Goal: Task Accomplishment & Management: Use online tool/utility

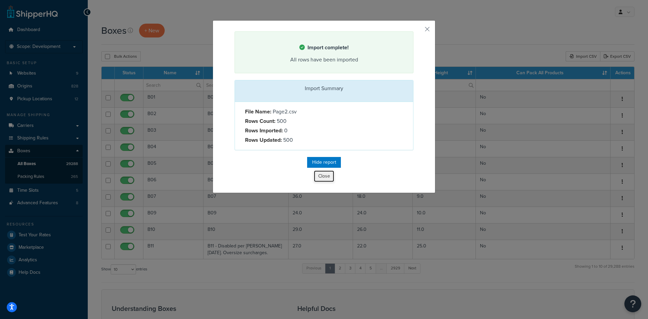
click at [323, 172] on button "Close" at bounding box center [324, 175] width 20 height 11
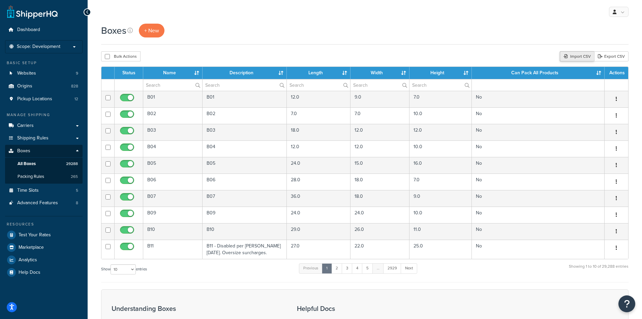
click at [582, 55] on div "Import CSV" at bounding box center [577, 56] width 34 height 10
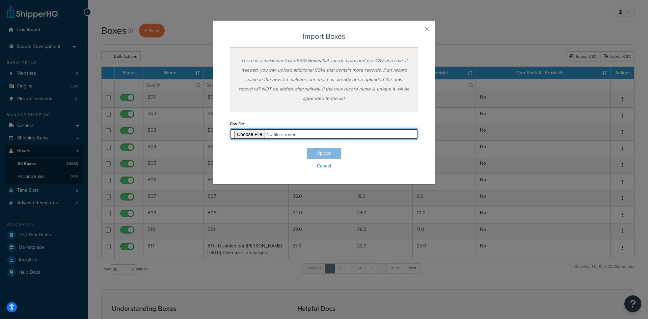
click at [242, 132] on input "file" at bounding box center [324, 133] width 188 height 11
type input "C:\fakepath\Page3.csv"
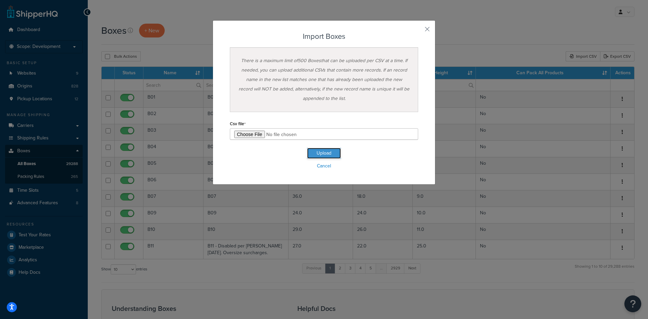
click at [315, 148] on button "Upload" at bounding box center [324, 153] width 34 height 11
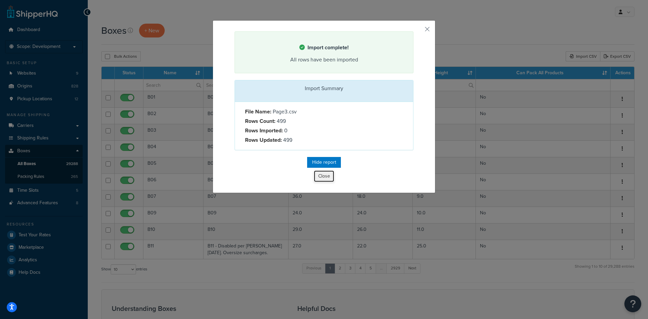
click at [322, 174] on button "Close" at bounding box center [324, 175] width 20 height 11
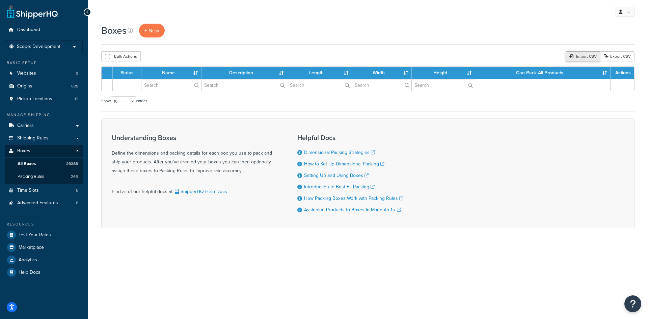
drag, startPoint x: 0, startPoint y: 0, endPoint x: 582, endPoint y: 57, distance: 585.2
click at [582, 57] on div "Import CSV" at bounding box center [582, 56] width 34 height 10
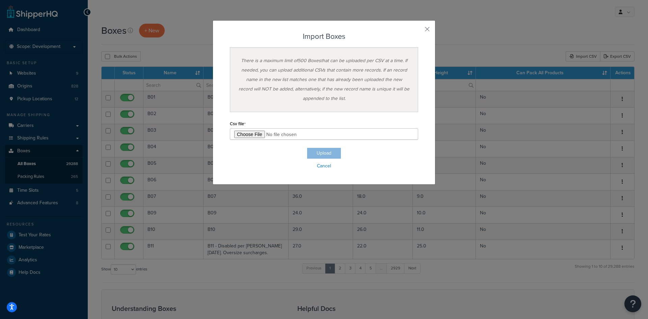
click at [244, 130] on div "Csv file" at bounding box center [324, 129] width 188 height 21
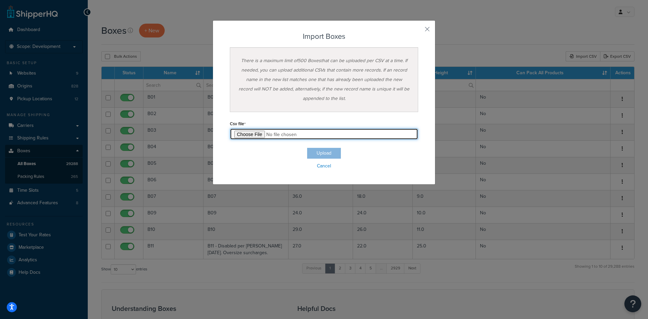
click at [244, 130] on input "file" at bounding box center [324, 133] width 188 height 11
type input "C:\fakepath\Page4.csv"
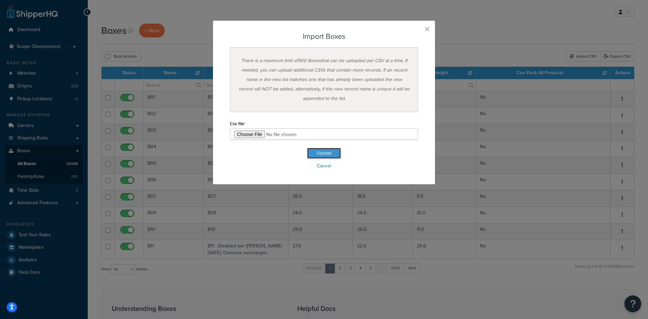
click at [327, 151] on button "Upload" at bounding box center [324, 153] width 34 height 11
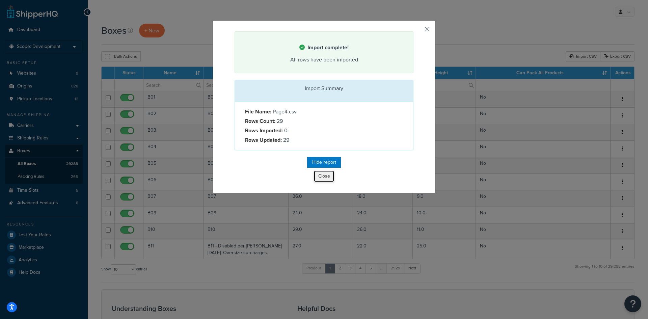
click at [320, 175] on button "Close" at bounding box center [324, 175] width 20 height 11
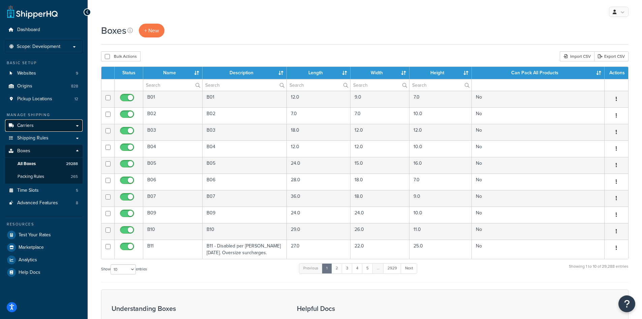
click at [35, 130] on link "Carriers" at bounding box center [44, 125] width 78 height 12
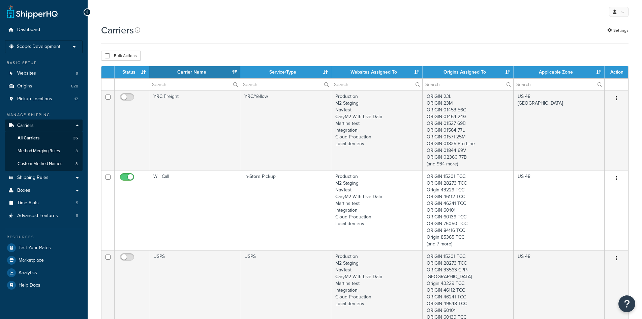
select select "15"
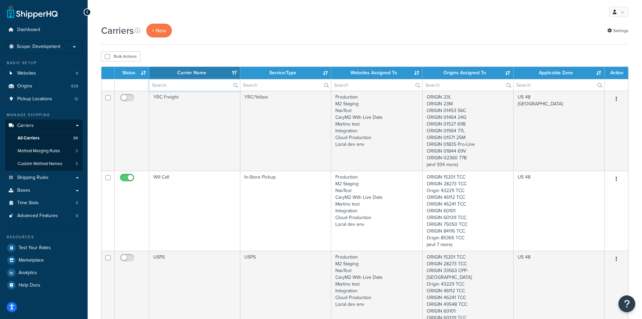
click at [174, 85] on input "text" at bounding box center [194, 84] width 91 height 11
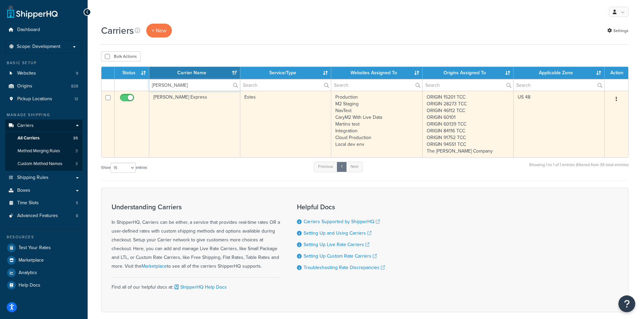
type input "[PERSON_NAME]"
click at [613, 98] on button "button" at bounding box center [616, 99] width 9 height 11
click at [594, 111] on link "Edit" at bounding box center [589, 113] width 53 height 14
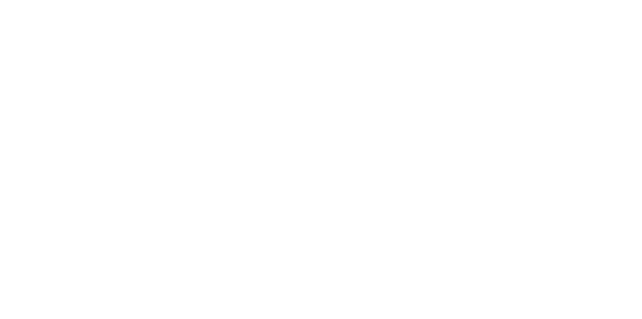
select select "estesFreight"
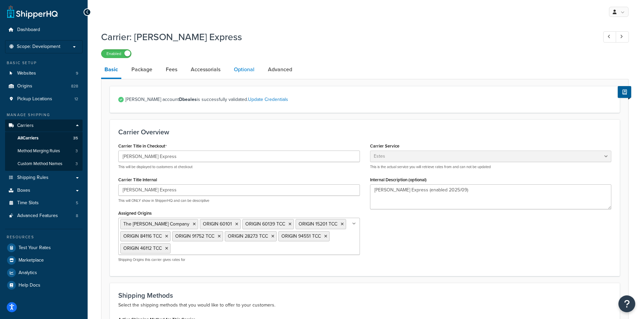
click at [242, 72] on link "Optional" at bounding box center [244, 69] width 27 height 16
select select "250"
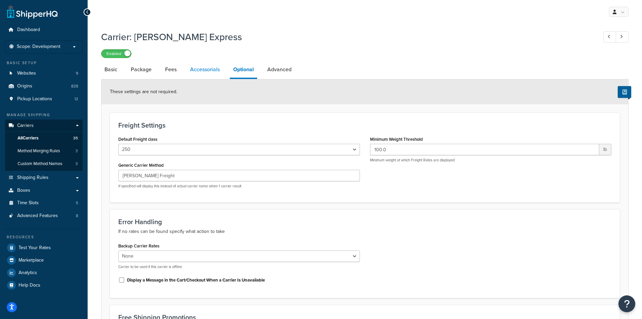
click at [219, 74] on link "Accessorials" at bounding box center [205, 69] width 36 height 16
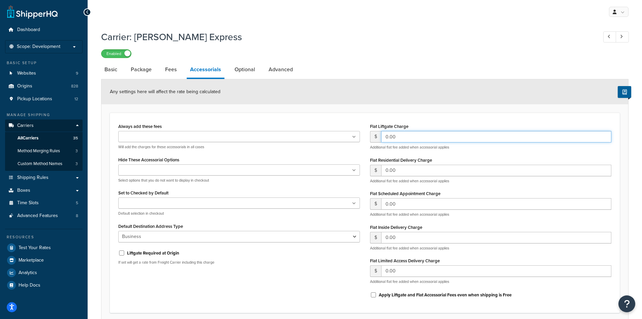
drag, startPoint x: 400, startPoint y: 138, endPoint x: 365, endPoint y: 137, distance: 34.4
click at [365, 137] on div "Flat Liftgate Charge $ 0.00 Additional flat fee added when accessorial applies …" at bounding box center [491, 212] width 252 height 183
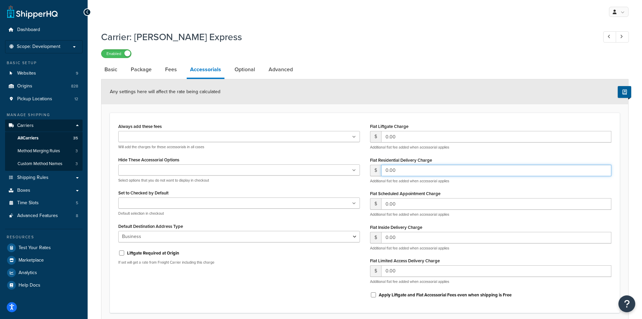
click at [406, 171] on input "0.00" at bounding box center [496, 170] width 231 height 11
drag, startPoint x: 406, startPoint y: 171, endPoint x: 326, endPoint y: 161, distance: 80.6
click at [326, 161] on div "Always add these fees Liftgate Address Type Scheduled Appointment Inside Delive…" at bounding box center [365, 212] width 504 height 183
type input "50"
type input "85"
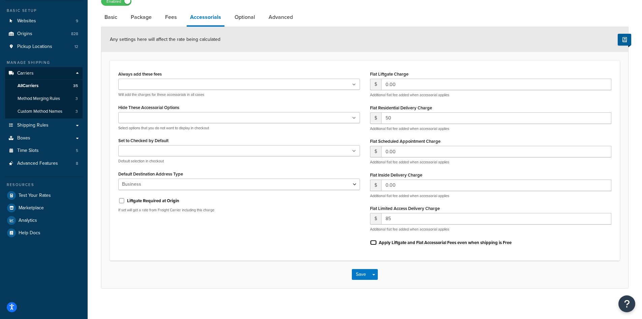
scroll to position [56, 0]
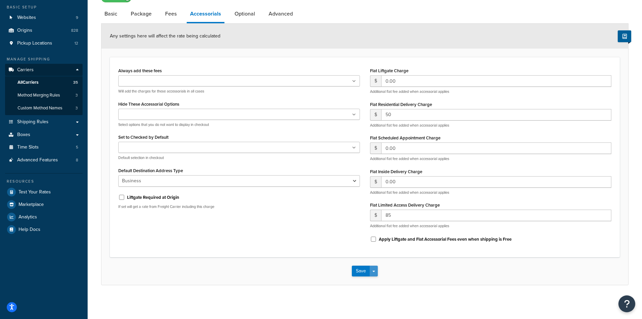
click at [378, 274] on button "Save Dropdown" at bounding box center [374, 270] width 8 height 11
click at [384, 284] on button "Save and Edit" at bounding box center [376, 283] width 49 height 14
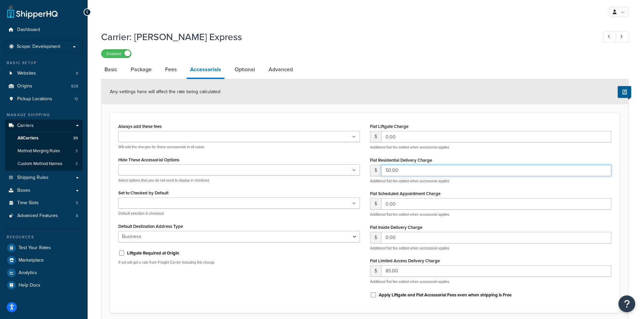
drag, startPoint x: 401, startPoint y: 172, endPoint x: 352, endPoint y: 165, distance: 49.7
click at [352, 165] on div "Always add these fees Liftgate Address Type Scheduled Appointment Inside Delive…" at bounding box center [365, 212] width 504 height 183
type input "0"
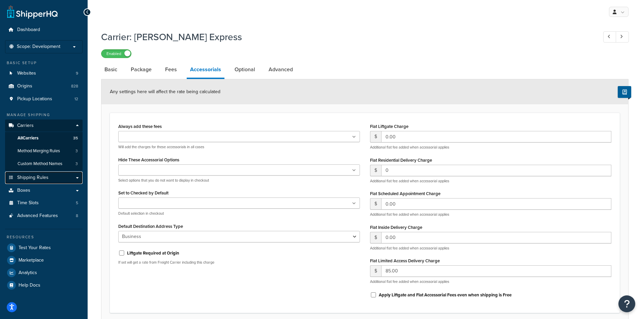
click at [33, 178] on span "Shipping Rules" at bounding box center [32, 178] width 31 height 6
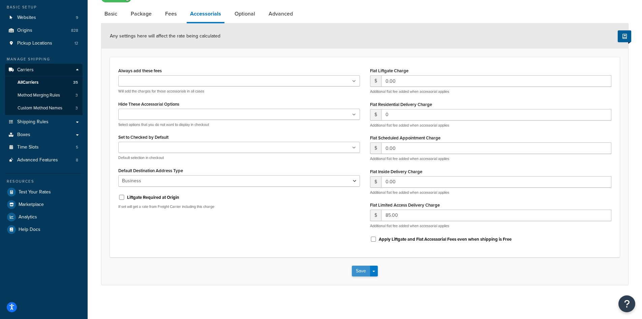
click at [360, 271] on button "Save" at bounding box center [361, 270] width 18 height 11
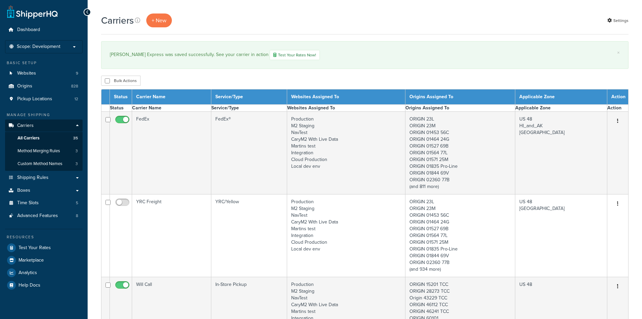
select select "15"
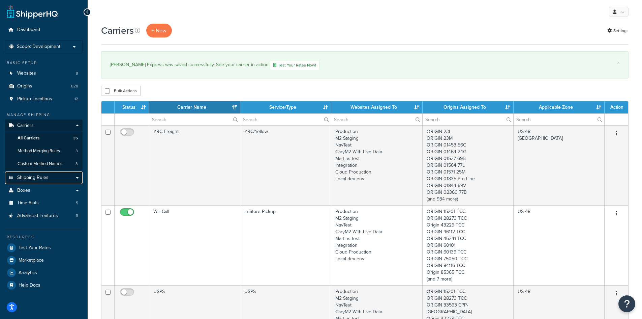
click at [32, 176] on span "Shipping Rules" at bounding box center [32, 178] width 31 height 6
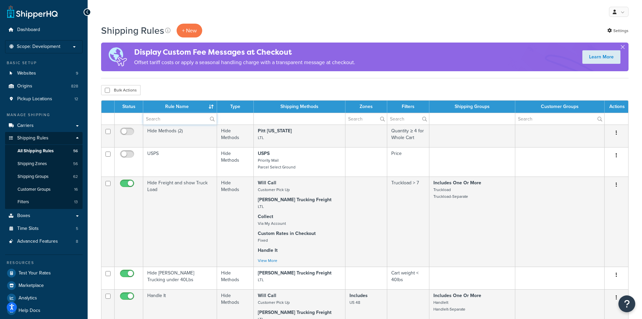
click at [163, 118] on input "text" at bounding box center [180, 118] width 74 height 11
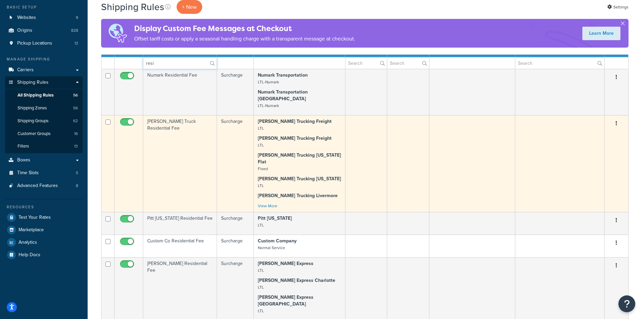
scroll to position [67, 0]
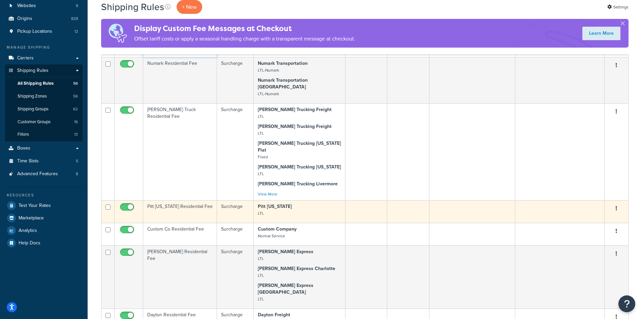
type input "resi"
click at [618, 203] on button "button" at bounding box center [616, 208] width 9 height 11
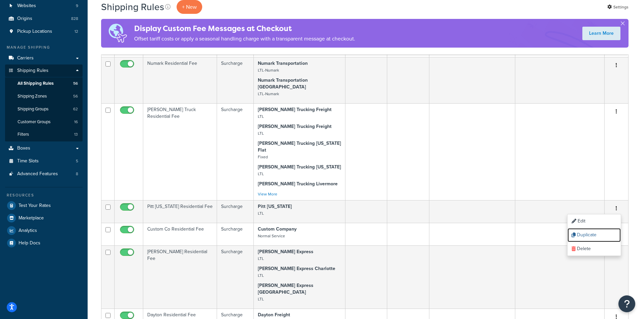
drag, startPoint x: 603, startPoint y: 219, endPoint x: 357, endPoint y: 31, distance: 309.0
click at [603, 228] on link "Duplicate" at bounding box center [594, 235] width 53 height 14
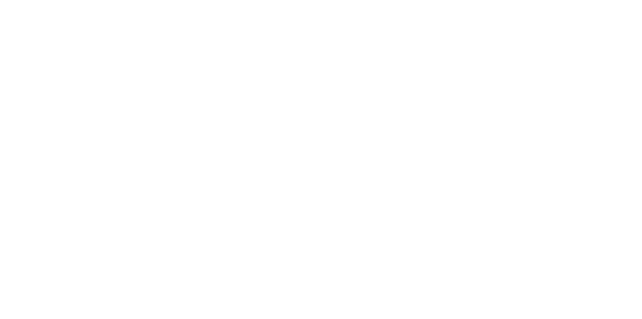
select select "CART"
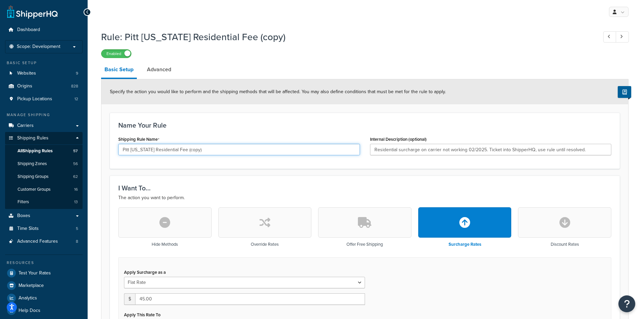
drag, startPoint x: 191, startPoint y: 148, endPoint x: 174, endPoint y: 148, distance: 17.5
click at [174, 148] on input "Pitt [US_STATE] Residential Fee (copy)" at bounding box center [239, 149] width 242 height 11
type input "[PERSON_NAME] Express Residential Fee"
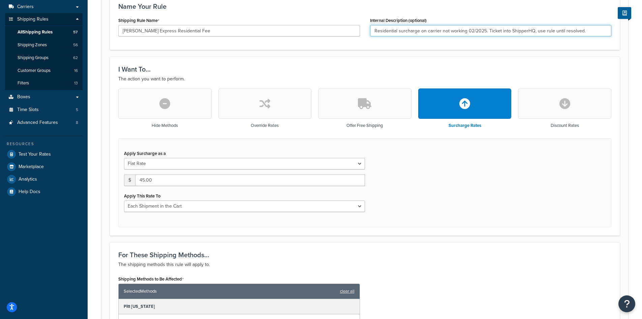
scroll to position [135, 0]
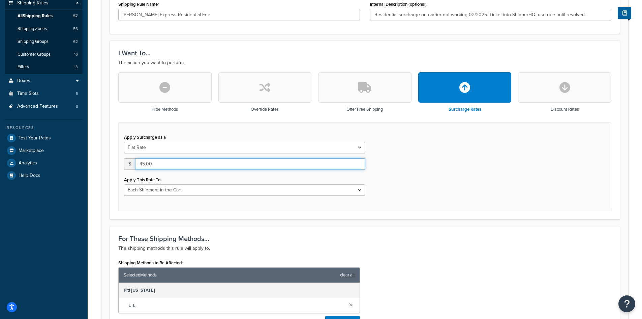
drag, startPoint x: 170, startPoint y: 163, endPoint x: 111, endPoint y: 161, distance: 59.0
click at [111, 161] on div "I Want To... The action you want to perform. Hide Methods Override Rates Offer …" at bounding box center [365, 129] width 510 height 178
type input "50"
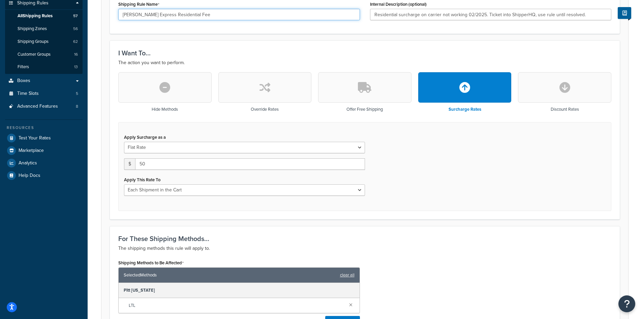
drag, startPoint x: 195, startPoint y: 15, endPoint x: 98, endPoint y: 15, distance: 97.5
click at [98, 15] on div "Rule: Pitt Ohio Residential Fee (copy) Enabled Basic Setup Advanced Specify the…" at bounding box center [365, 167] width 555 height 550
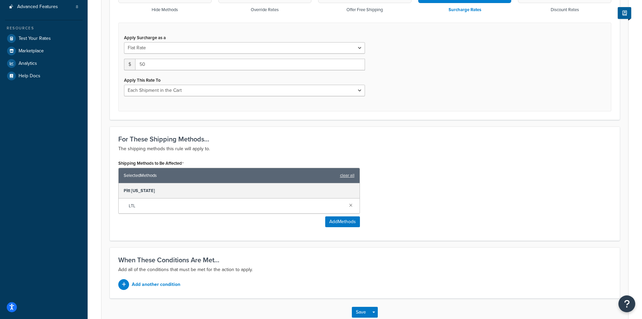
scroll to position [236, 0]
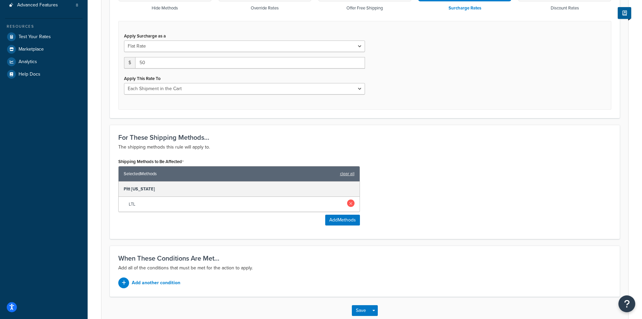
click at [353, 202] on link at bounding box center [350, 202] width 7 height 7
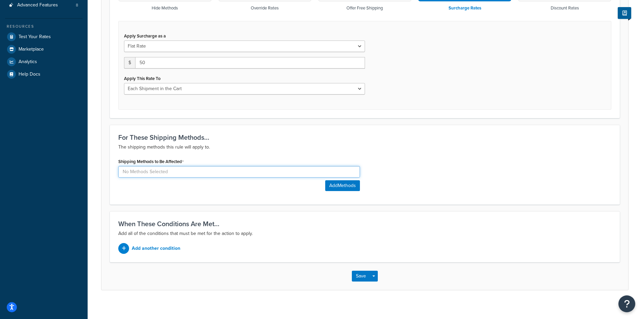
click at [304, 175] on input at bounding box center [239, 171] width 242 height 11
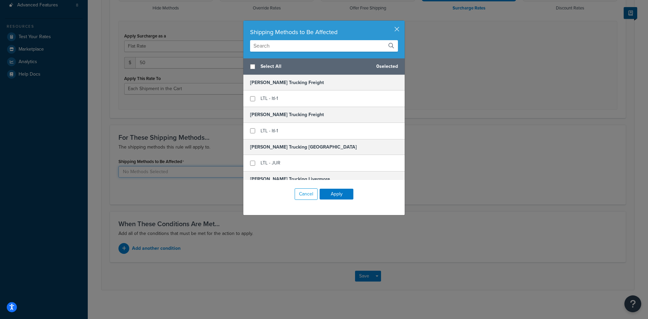
type input "e"
click at [266, 45] on input "text" at bounding box center [324, 45] width 148 height 11
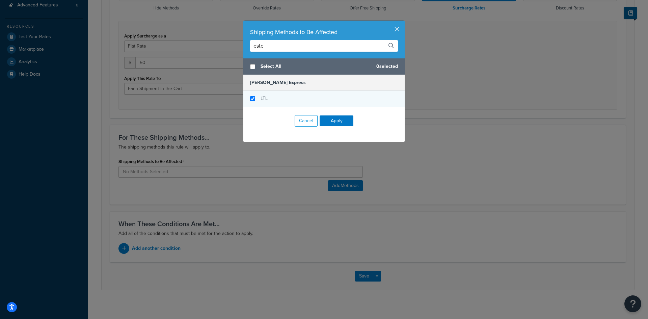
type input "este"
click at [250, 96] on input "checkbox" at bounding box center [252, 98] width 5 height 5
checkbox input "true"
click at [337, 121] on button "Apply" at bounding box center [336, 120] width 34 height 11
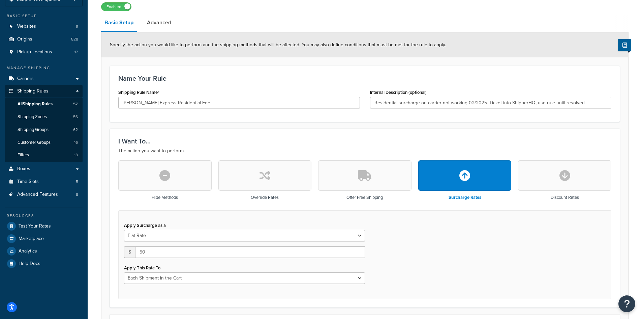
scroll to position [0, 0]
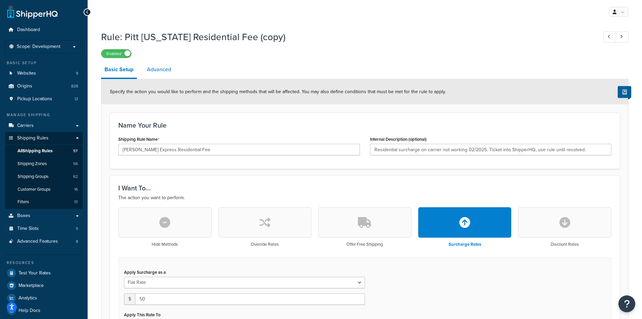
drag, startPoint x: 157, startPoint y: 63, endPoint x: 162, endPoint y: 74, distance: 11.6
click at [157, 63] on link "Advanced" at bounding box center [159, 69] width 31 height 16
click at [162, 74] on link "Advanced" at bounding box center [159, 69] width 31 height 16
select select "residential"
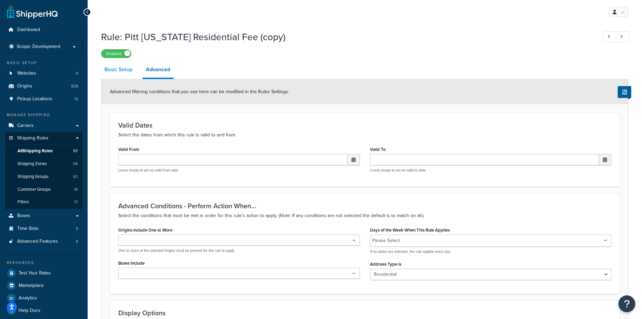
click at [118, 71] on link "Basic Setup" at bounding box center [118, 69] width 35 height 16
select select "CART"
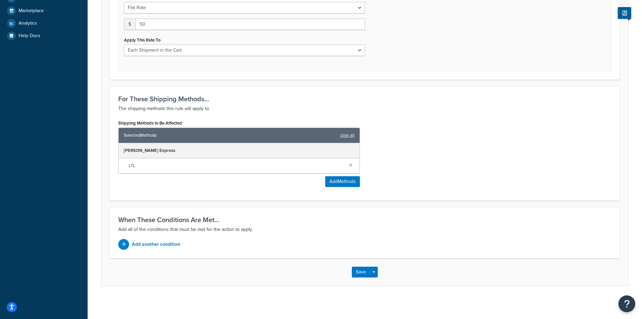
scroll to position [276, 0]
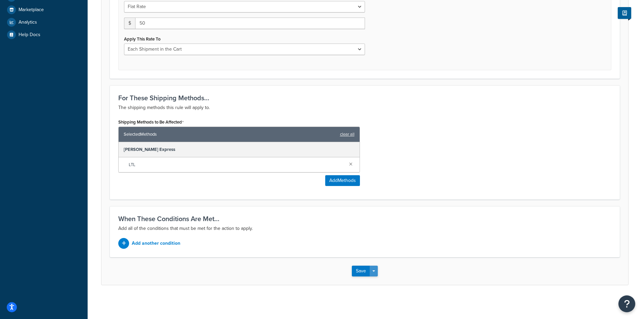
click at [378, 270] on div "Save Save Dropdown Save and Edit Save and Duplicate Save and Create New" at bounding box center [365, 271] width 527 height 28
click at [375, 272] on button "Save Dropdown" at bounding box center [374, 270] width 8 height 11
click at [381, 282] on button "Save and Edit" at bounding box center [384, 283] width 65 height 14
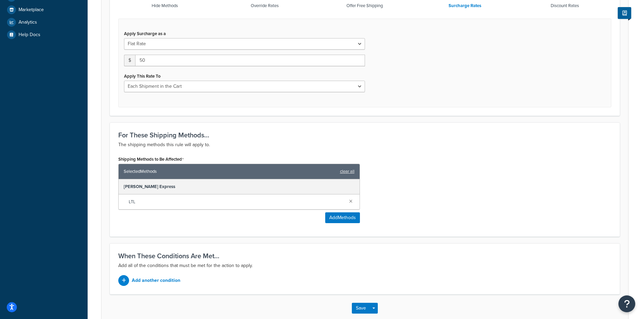
scroll to position [0, 0]
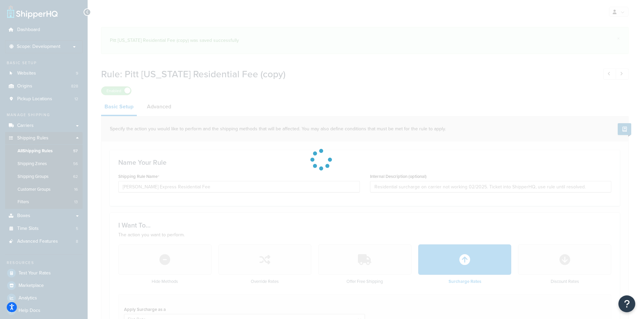
select select "CART"
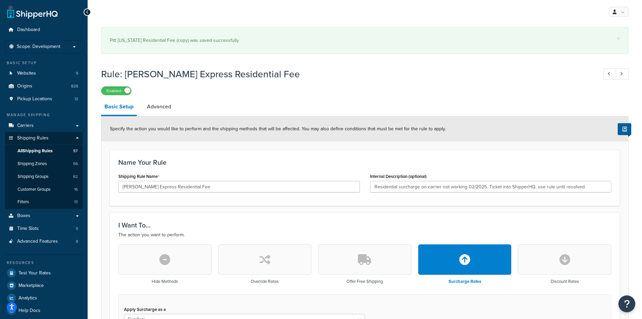
drag, startPoint x: 164, startPoint y: 108, endPoint x: 128, endPoint y: 106, distance: 35.8
click at [164, 108] on link "Advanced" at bounding box center [159, 106] width 31 height 16
select select "residential"
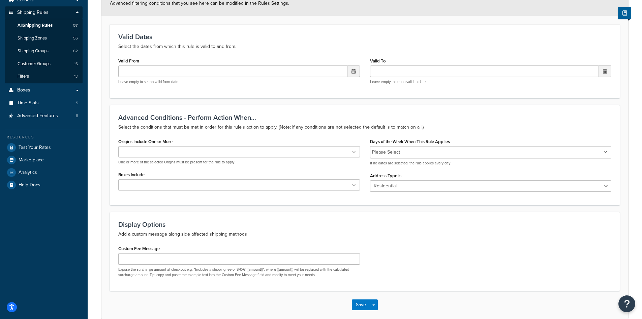
scroll to position [24, 0]
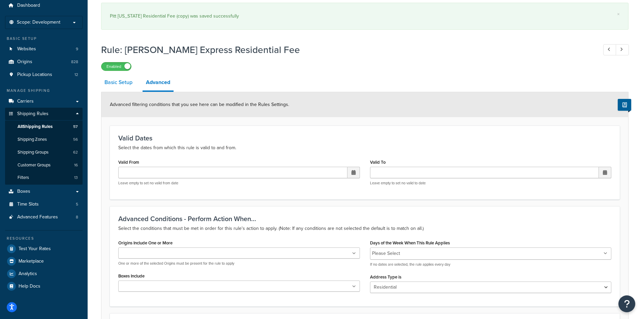
click at [114, 81] on link "Basic Setup" at bounding box center [118, 82] width 35 height 16
select select "CART"
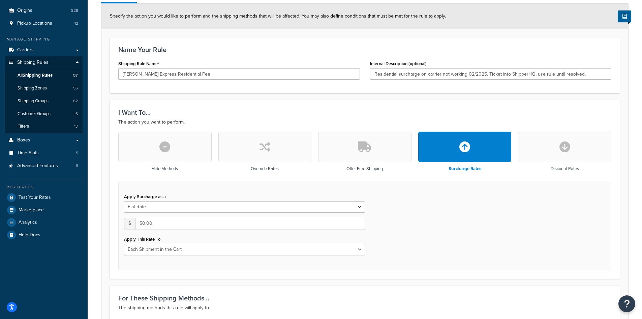
scroll to position [43, 0]
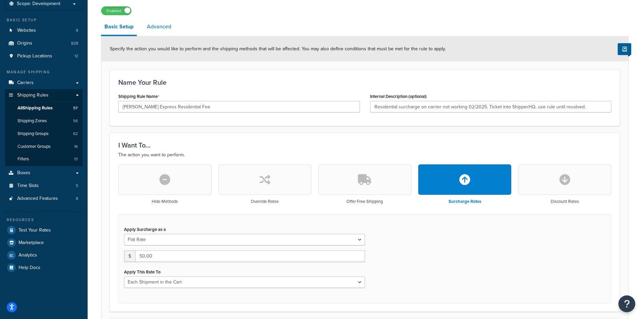
click at [164, 29] on link "Advanced" at bounding box center [159, 27] width 31 height 16
select select "residential"
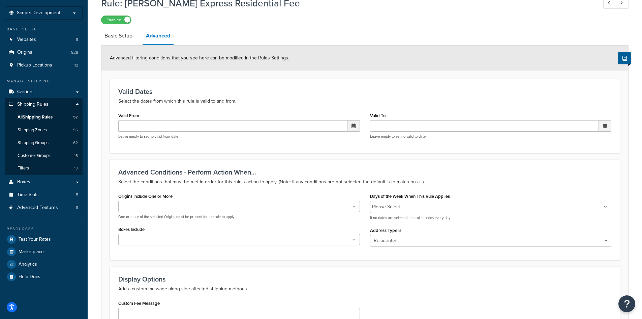
scroll to position [101, 0]
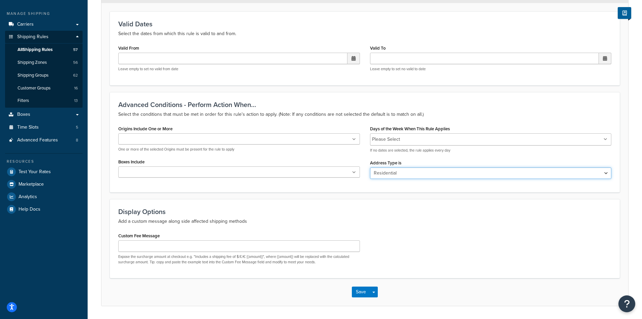
click at [403, 172] on select "N/A Business Residential" at bounding box center [491, 172] width 242 height 11
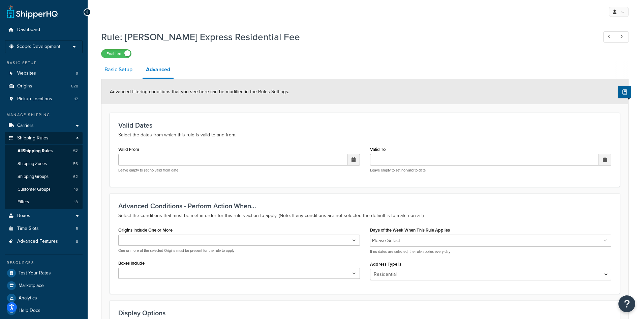
click at [118, 70] on link "Basic Setup" at bounding box center [118, 69] width 35 height 16
select select "CART"
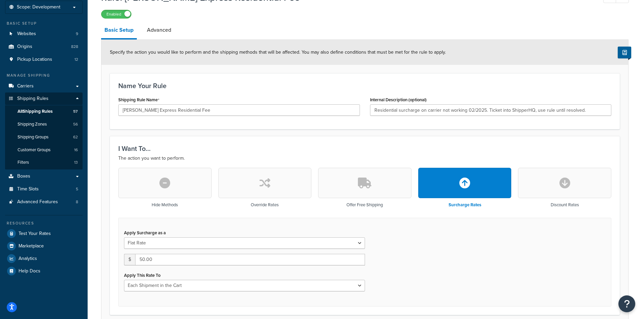
scroll to position [135, 0]
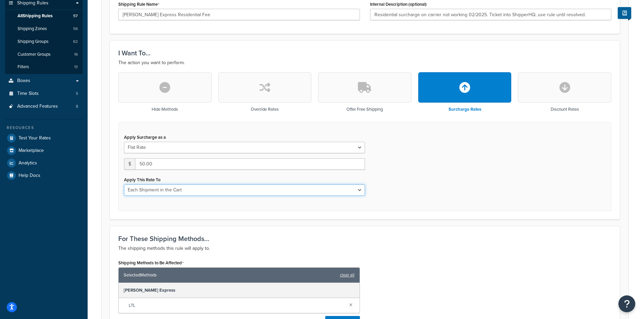
click at [193, 190] on select "Entire Cart Each Shipment in the Cart Each Origin in the Cart Each Shipping Gro…" at bounding box center [244, 189] width 241 height 11
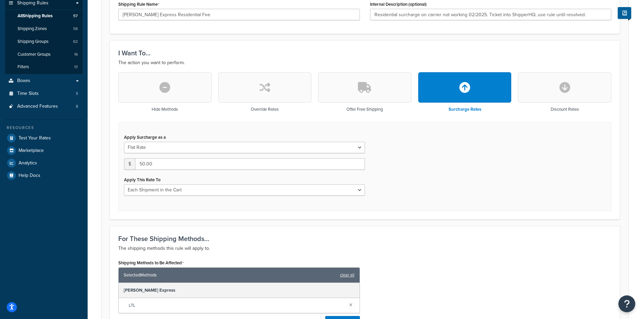
click at [429, 200] on div "Apply Surcharge as a Flat Rate Percentage Flat Rate & Percentage $ 50.00 Apply …" at bounding box center [364, 166] width 493 height 89
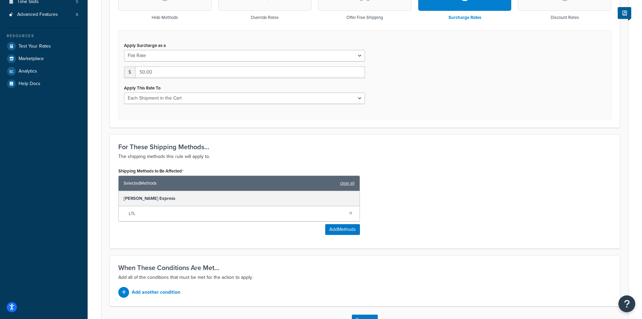
scroll to position [276, 0]
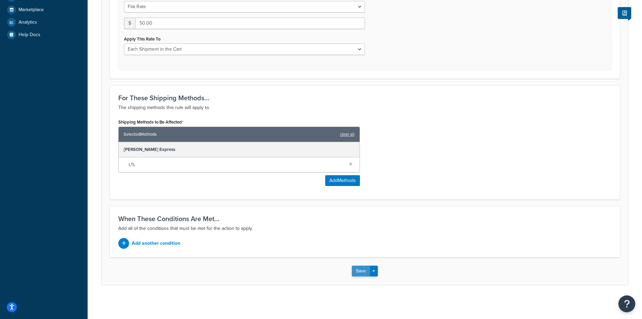
click at [359, 267] on button "Save" at bounding box center [361, 270] width 18 height 11
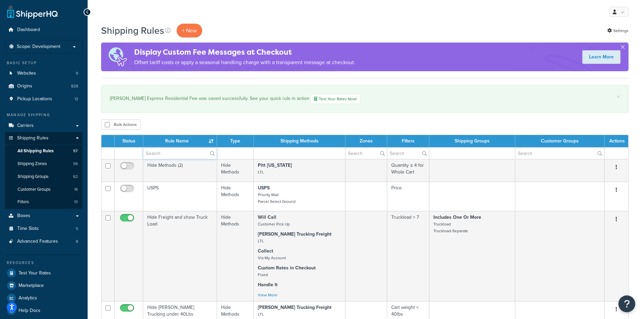
click at [174, 150] on input "text" at bounding box center [180, 152] width 74 height 11
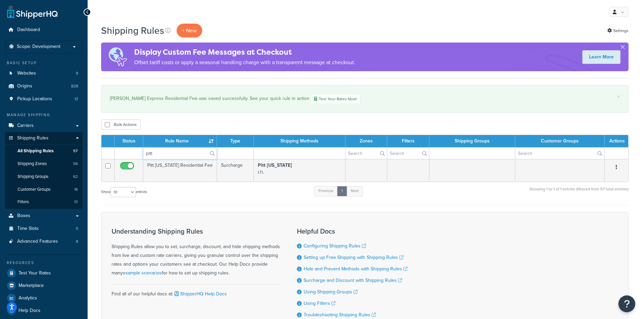
drag, startPoint x: 170, startPoint y: 151, endPoint x: 125, endPoint y: 150, distance: 44.9
click at [125, 150] on tr "pitt" at bounding box center [365, 153] width 527 height 12
type input "estes"
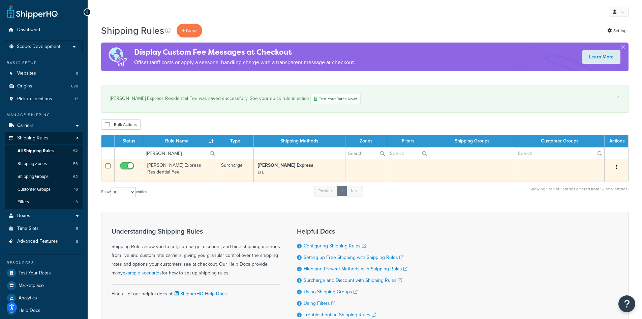
click at [615, 165] on button "button" at bounding box center [616, 167] width 9 height 11
click at [598, 176] on link "Edit" at bounding box center [594, 180] width 53 height 14
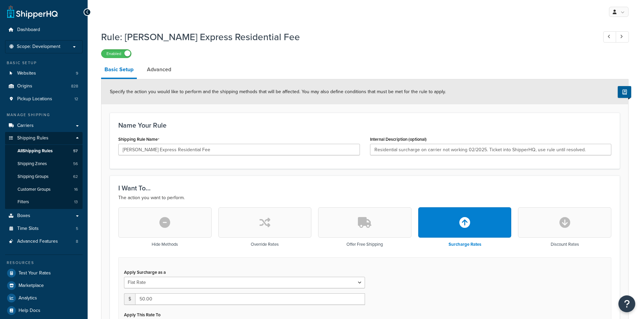
select select "CART"
click at [575, 180] on div "I Want To... The action you want to perform. Hide Methods Override Rates Offer …" at bounding box center [365, 264] width 510 height 178
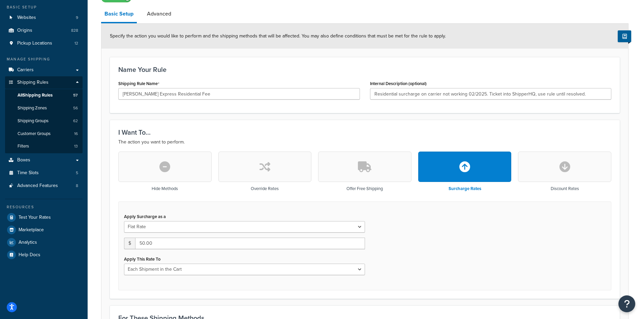
scroll to position [67, 0]
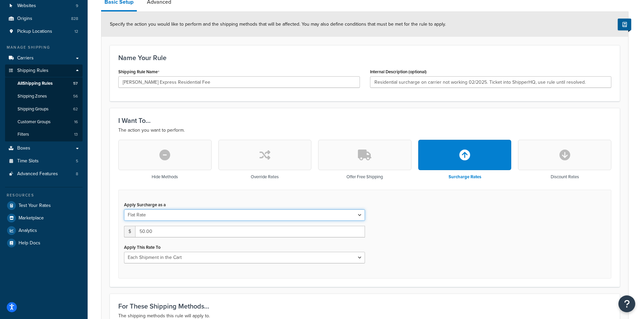
click at [162, 217] on select "Flat Rate Percentage Flat Rate & Percentage" at bounding box center [244, 214] width 241 height 11
click at [164, 231] on input "50.00" at bounding box center [250, 231] width 230 height 11
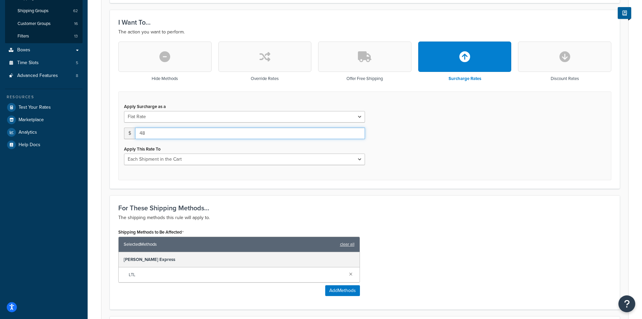
scroll to position [169, 0]
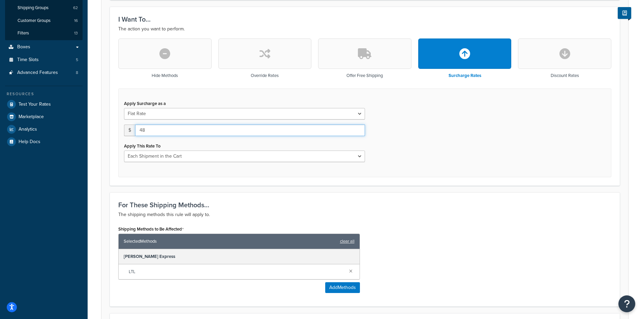
type input "48"
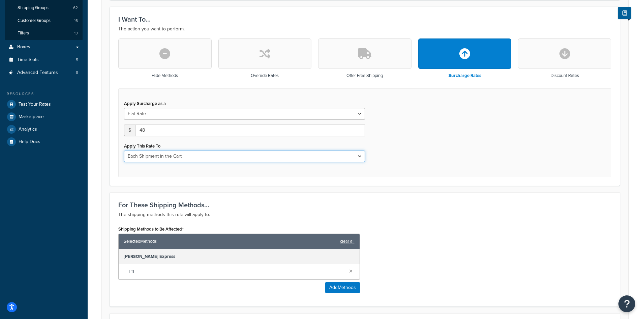
click at [176, 154] on select "Entire Cart Each Shipment in the Cart Each Origin in the Cart Each Shipping Gro…" at bounding box center [244, 155] width 241 height 11
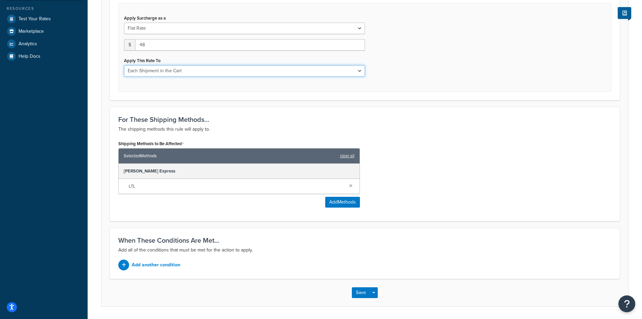
scroll to position [270, 0]
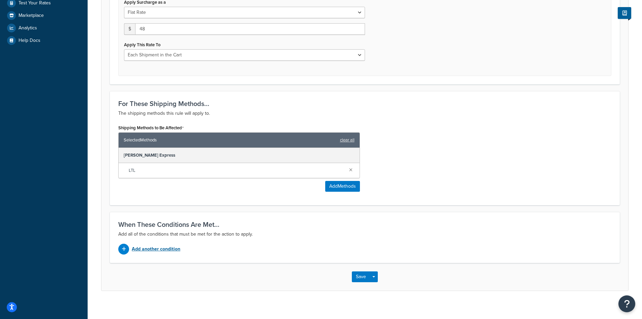
click at [169, 252] on p "Add another condition" at bounding box center [156, 248] width 49 height 9
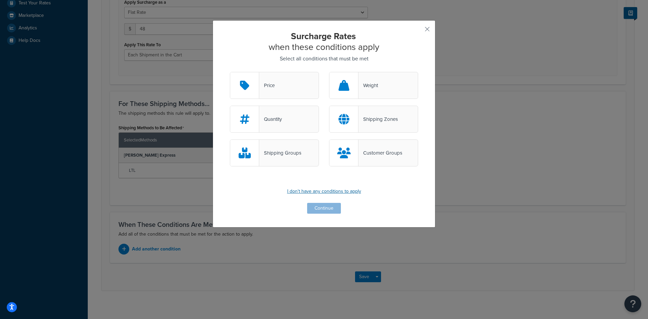
click at [323, 193] on p "I don't have any conditions to apply" at bounding box center [324, 191] width 188 height 9
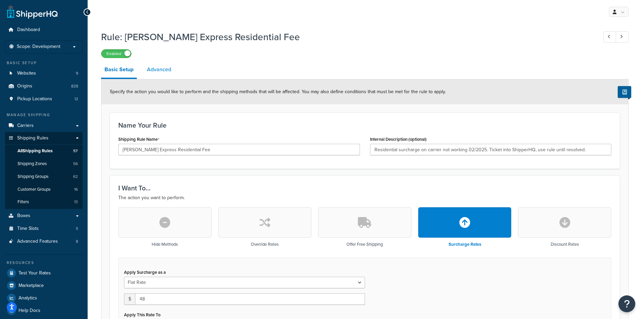
drag, startPoint x: 157, startPoint y: 74, endPoint x: 153, endPoint y: 69, distance: 5.7
click at [157, 74] on link "Advanced" at bounding box center [159, 69] width 31 height 16
click at [153, 69] on link "Advanced" at bounding box center [159, 69] width 31 height 16
select select "residential"
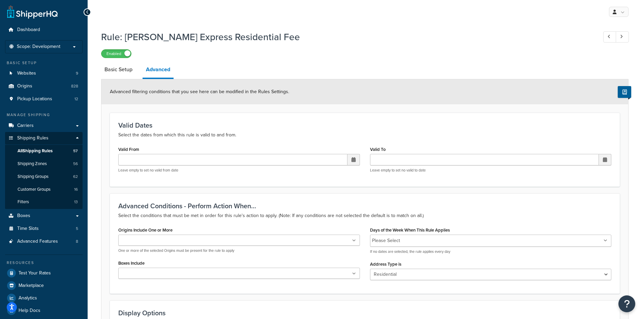
click at [162, 71] on link "Advanced" at bounding box center [158, 70] width 31 height 18
click at [182, 158] on input "Valid From" at bounding box center [232, 159] width 229 height 11
click at [202, 144] on div "Valid Dates Select the dates from which this rule is valid to and from. Valid F…" at bounding box center [365, 150] width 510 height 74
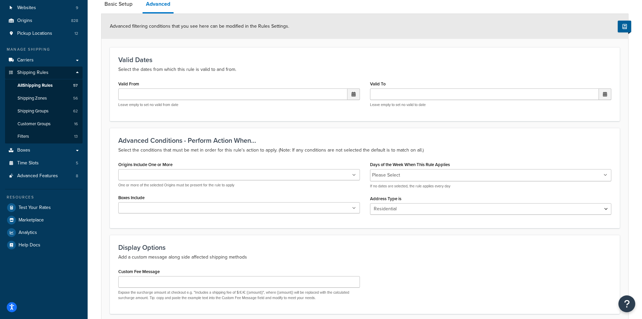
scroll to position [67, 0]
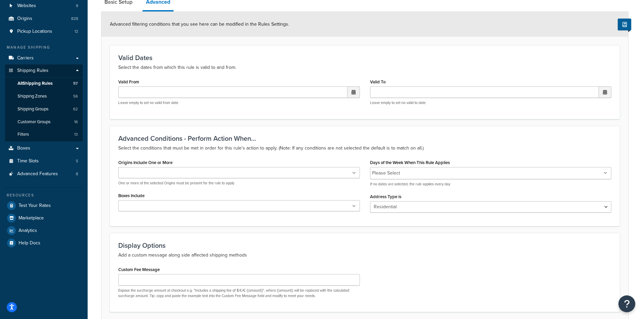
click at [229, 207] on ul at bounding box center [239, 205] width 242 height 11
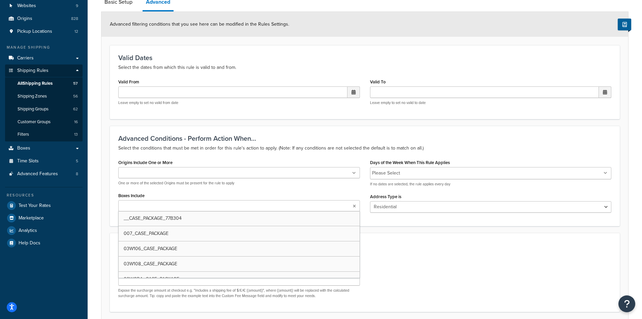
click at [238, 175] on ul at bounding box center [239, 172] width 242 height 11
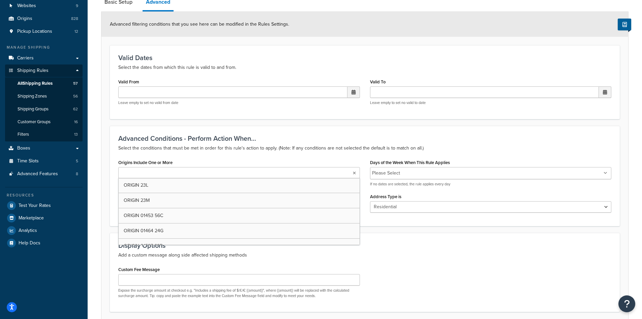
drag, startPoint x: 286, startPoint y: 152, endPoint x: 289, endPoint y: 153, distance: 3.8
click at [287, 152] on div "Advanced Conditions - Perform Action When... Select the conditions that must be…" at bounding box center [365, 176] width 510 height 100
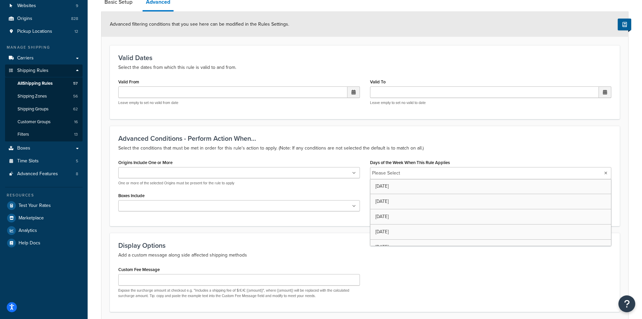
click at [423, 171] on input "Days of the Week When This Rule Applies" at bounding box center [432, 172] width 60 height 7
click at [422, 156] on div "Advanced Conditions - Perform Action When... Select the conditions that must be…" at bounding box center [365, 176] width 510 height 100
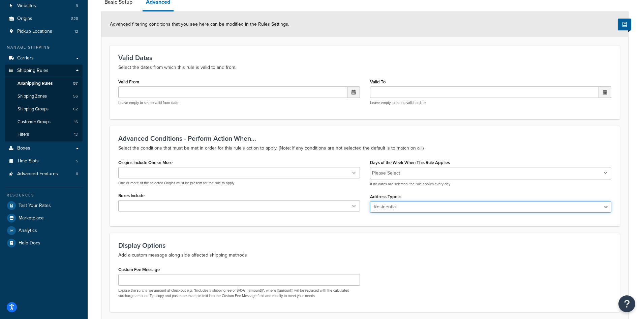
click at [411, 206] on select "N/A Business Residential" at bounding box center [491, 206] width 242 height 11
click at [370, 201] on select "N/A Business Residential" at bounding box center [491, 206] width 242 height 11
click at [381, 231] on form "Advanced filtering conditions that you see here can be modified in the Rules Se…" at bounding box center [365, 175] width 527 height 327
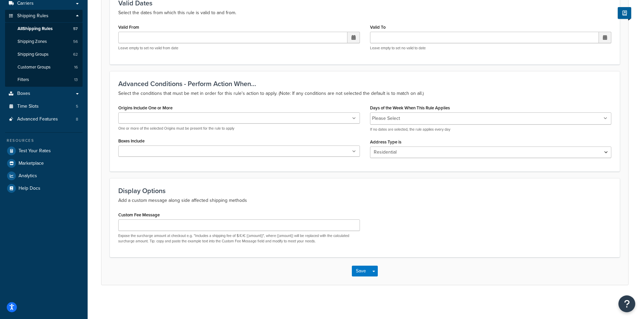
click at [189, 146] on ul at bounding box center [239, 150] width 242 height 11
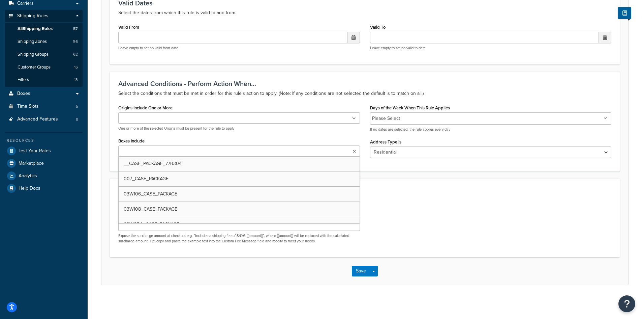
click at [185, 149] on ul at bounding box center [239, 150] width 242 height 11
click at [182, 109] on div "Origins Include One or More ORIGIN 23L ORIGIN 23M ORIGIN 01453 56C ORIGIN 01464…" at bounding box center [239, 117] width 242 height 28
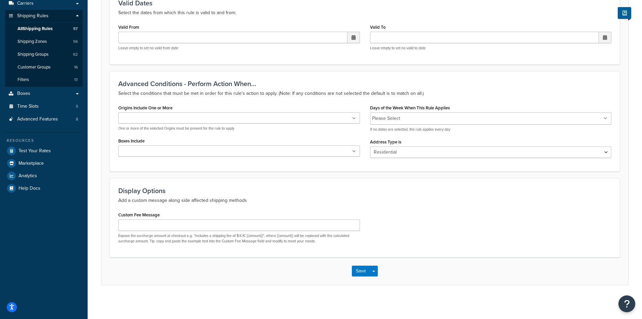
click at [188, 115] on ul at bounding box center [239, 117] width 242 height 11
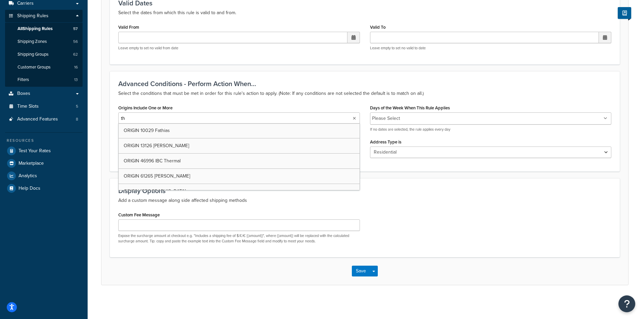
type input "the"
click at [193, 119] on icon at bounding box center [194, 119] width 3 height 4
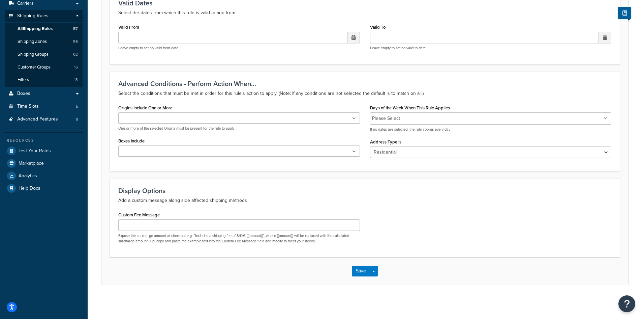
click at [495, 222] on div "Custom Fee Message Expose the surcharge amount at checkout e.g. "Includes a shi…" at bounding box center [365, 229] width 504 height 39
click at [375, 272] on button "Save Dropdown" at bounding box center [374, 270] width 8 height 11
click at [375, 285] on button "Save and Edit" at bounding box center [384, 283] width 65 height 14
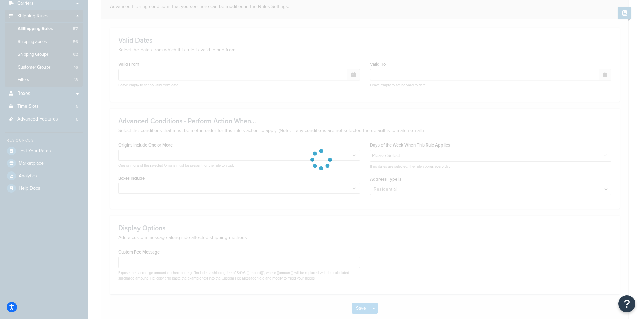
scroll to position [0, 0]
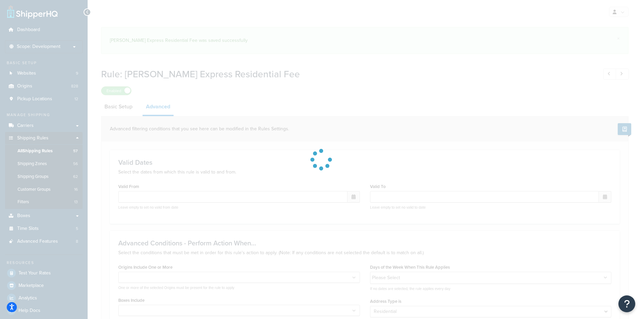
select select "residential"
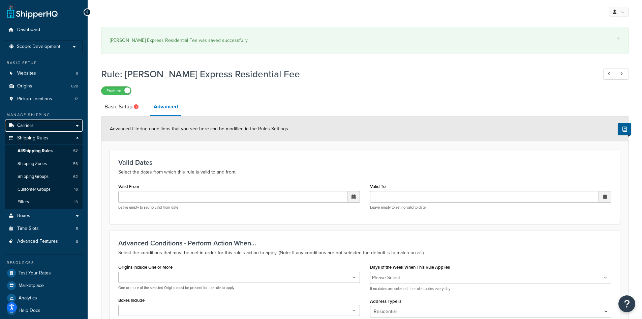
click at [42, 122] on link "Carriers" at bounding box center [44, 125] width 78 height 12
click at [124, 106] on link "Basic Setup" at bounding box center [122, 106] width 42 height 16
select select "CART"
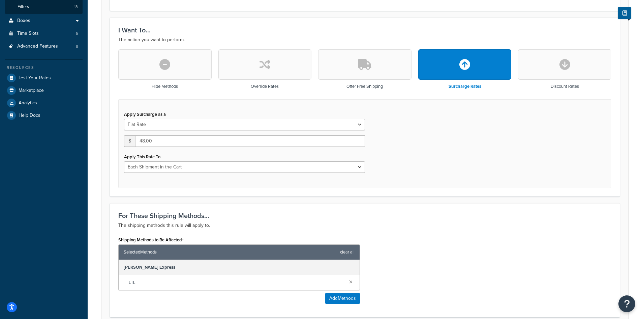
scroll to position [202, 0]
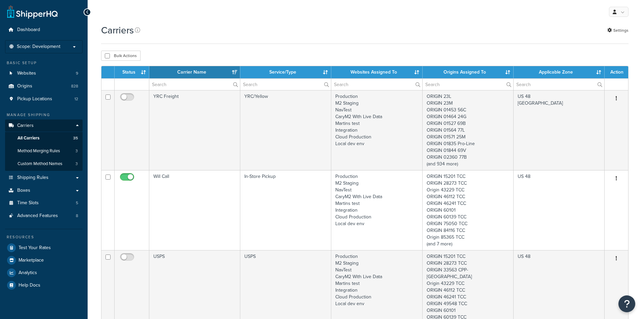
select select "15"
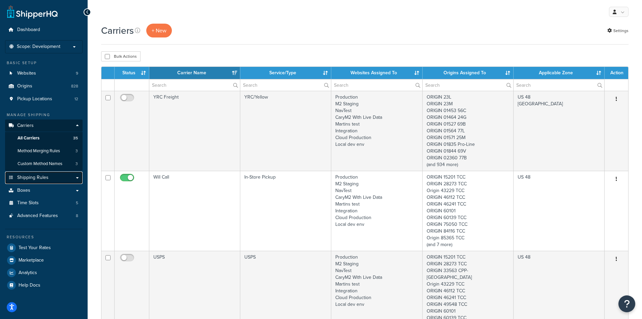
click at [40, 175] on span "Shipping Rules" at bounding box center [32, 178] width 31 height 6
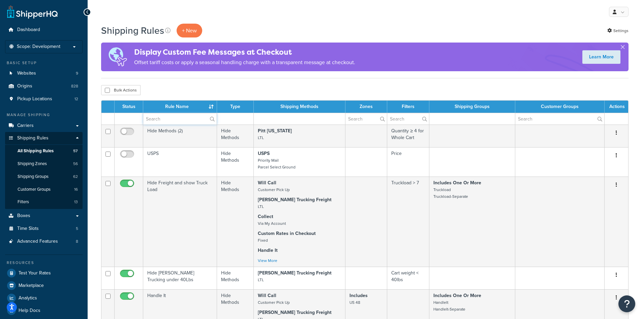
click at [164, 121] on input "text" at bounding box center [180, 118] width 74 height 11
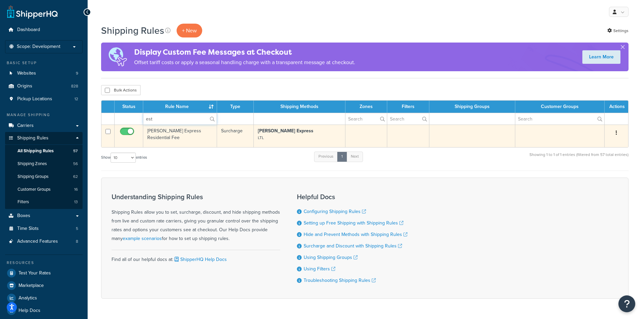
type input "est"
click at [617, 134] on icon "button" at bounding box center [616, 132] width 1 height 5
click at [613, 143] on link "Edit" at bounding box center [594, 146] width 53 height 14
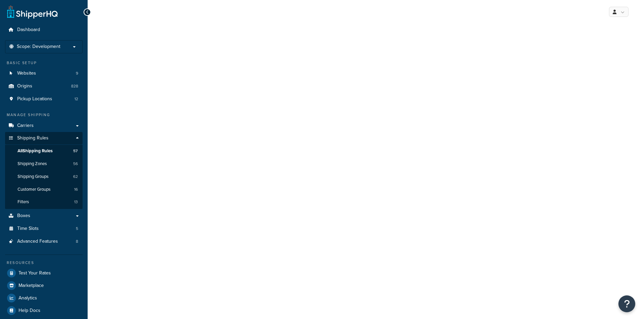
select select "CART"
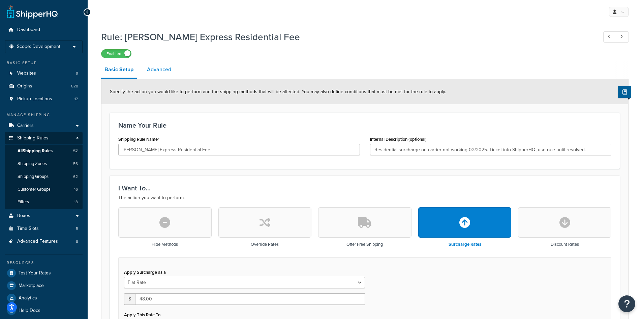
click at [162, 69] on link "Advanced" at bounding box center [159, 69] width 31 height 16
select select "residential"
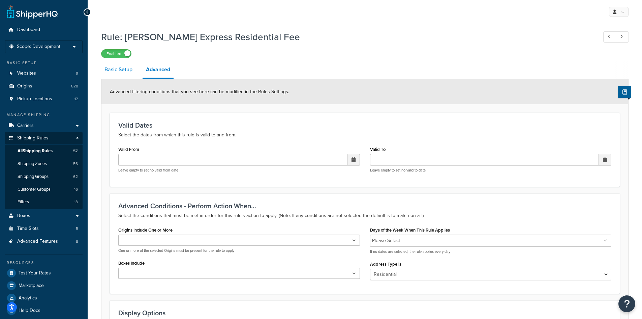
click at [124, 69] on link "Basic Setup" at bounding box center [118, 69] width 35 height 16
select select "CART"
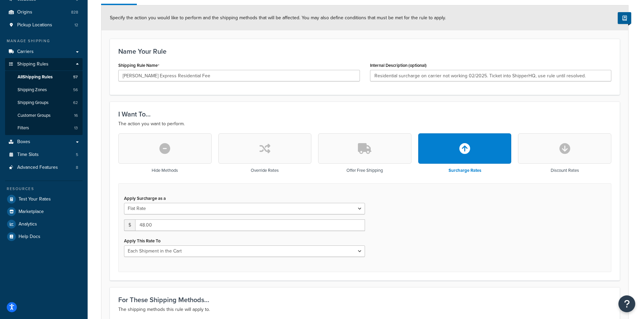
scroll to position [135, 0]
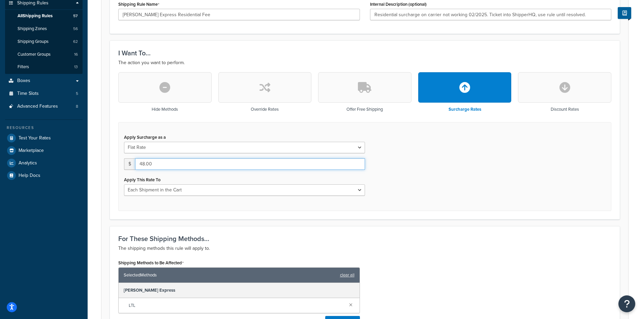
drag, startPoint x: 164, startPoint y: 161, endPoint x: 125, endPoint y: 161, distance: 38.1
click at [125, 161] on div "$ 48.00" at bounding box center [244, 163] width 241 height 11
click at [162, 163] on input "48.00" at bounding box center [250, 163] width 230 height 11
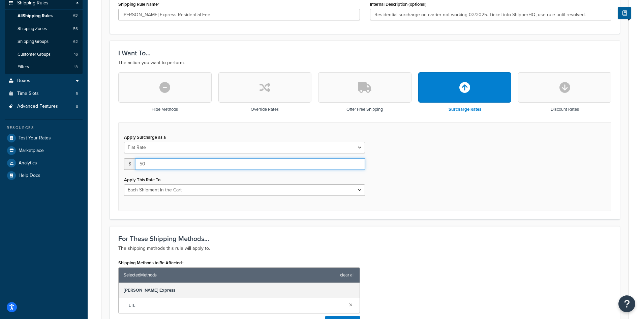
click at [164, 163] on input "50" at bounding box center [250, 163] width 230 height 11
type input "50.00"
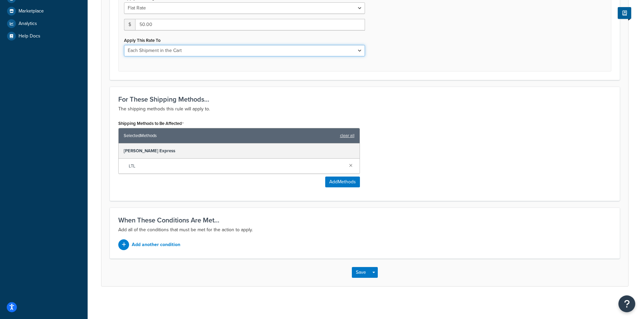
scroll to position [276, 0]
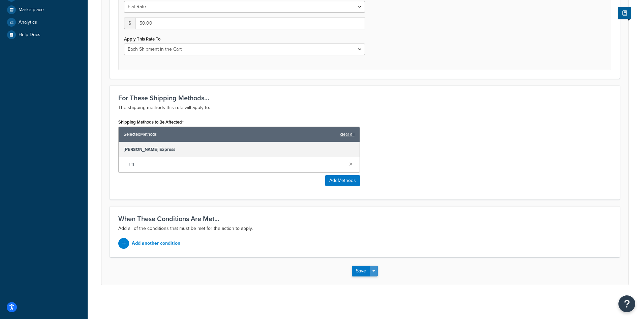
click at [377, 270] on button "Save Dropdown" at bounding box center [374, 270] width 8 height 11
click at [376, 280] on button "Save and Edit" at bounding box center [384, 283] width 65 height 14
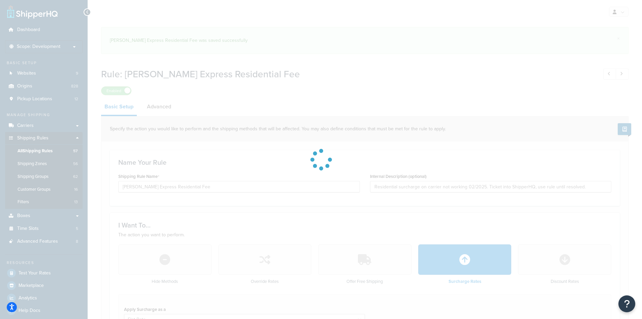
select select "CART"
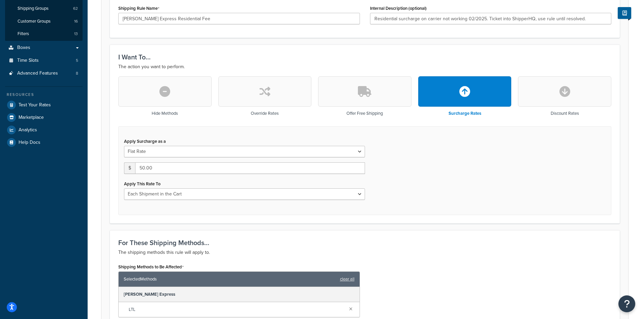
scroll to position [169, 0]
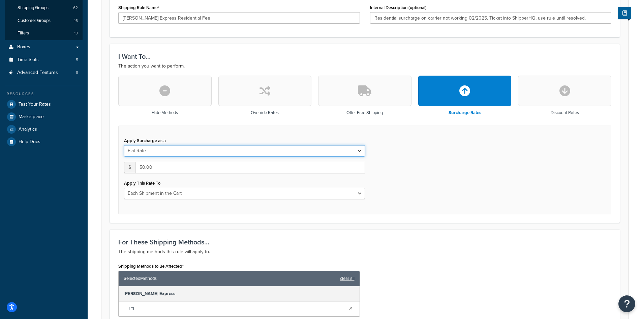
click at [169, 147] on select "Flat Rate Percentage Flat Rate & Percentage" at bounding box center [244, 150] width 241 height 11
click at [169, 169] on input "50.00" at bounding box center [250, 167] width 230 height 11
click at [171, 169] on input "50.00" at bounding box center [250, 167] width 230 height 11
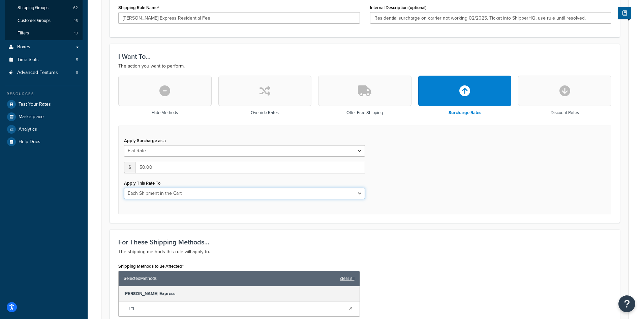
click at [183, 188] on select "Entire Cart Each Shipment in the Cart Each Origin in the Cart Each Shipping Gro…" at bounding box center [244, 193] width 241 height 11
click at [190, 191] on select "Entire Cart Each Shipment in the Cart Each Origin in the Cart Each Shipping Gro…" at bounding box center [244, 193] width 241 height 11
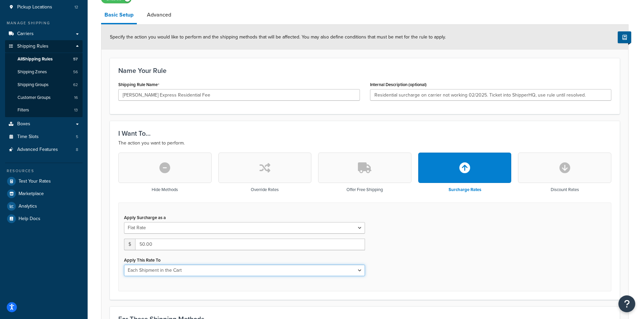
scroll to position [34, 0]
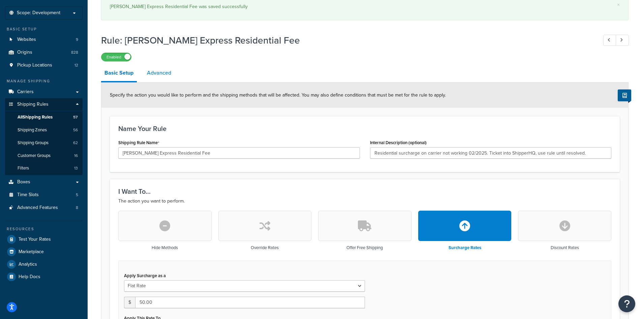
click at [160, 77] on link "Advanced" at bounding box center [159, 73] width 31 height 16
select select "residential"
